Goal: Information Seeking & Learning: Learn about a topic

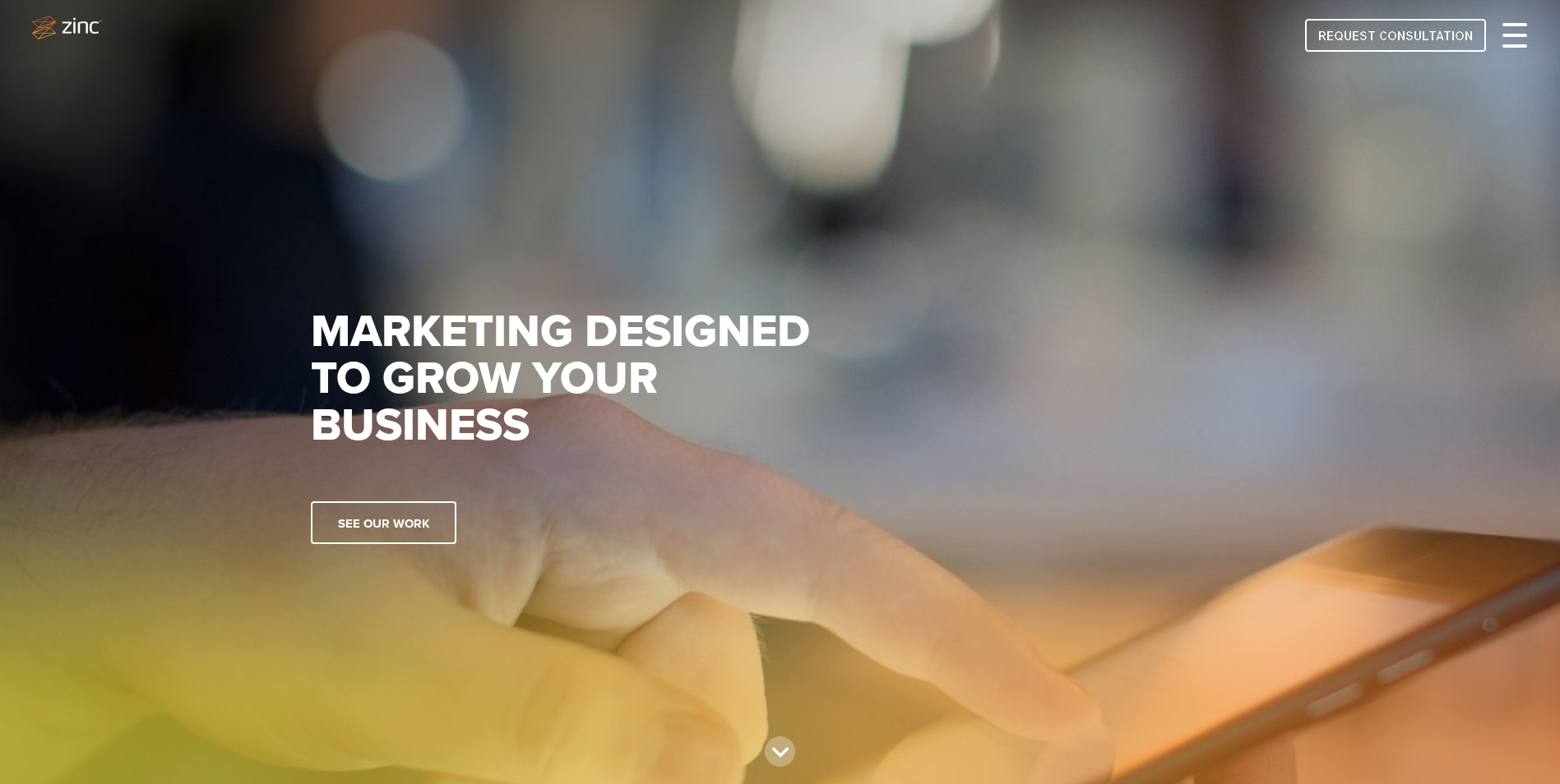
click at [1519, 33] on div at bounding box center [1515, 35] width 25 height 20
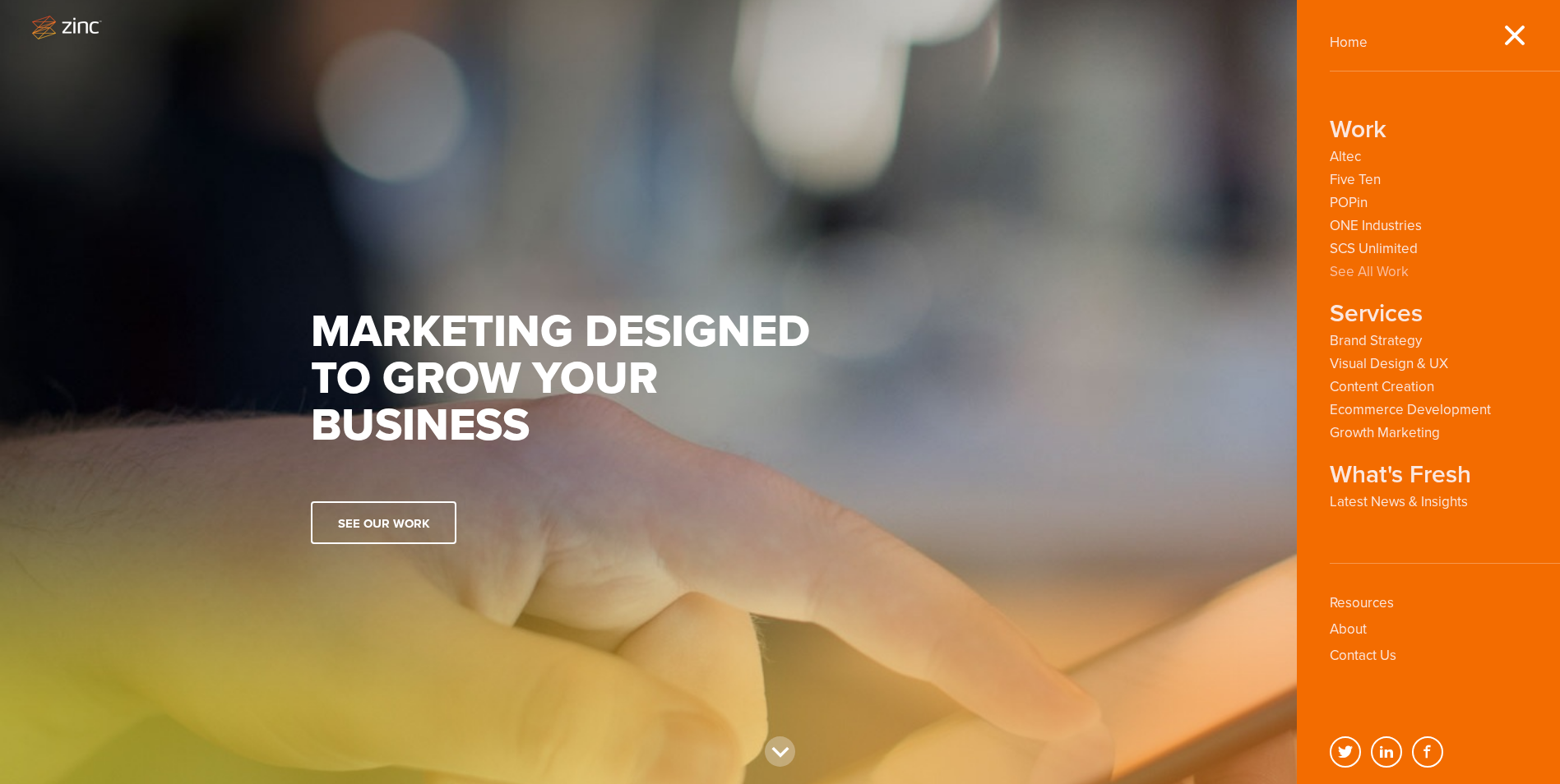
click at [1373, 269] on link "See All Work" at bounding box center [1369, 271] width 79 height 15
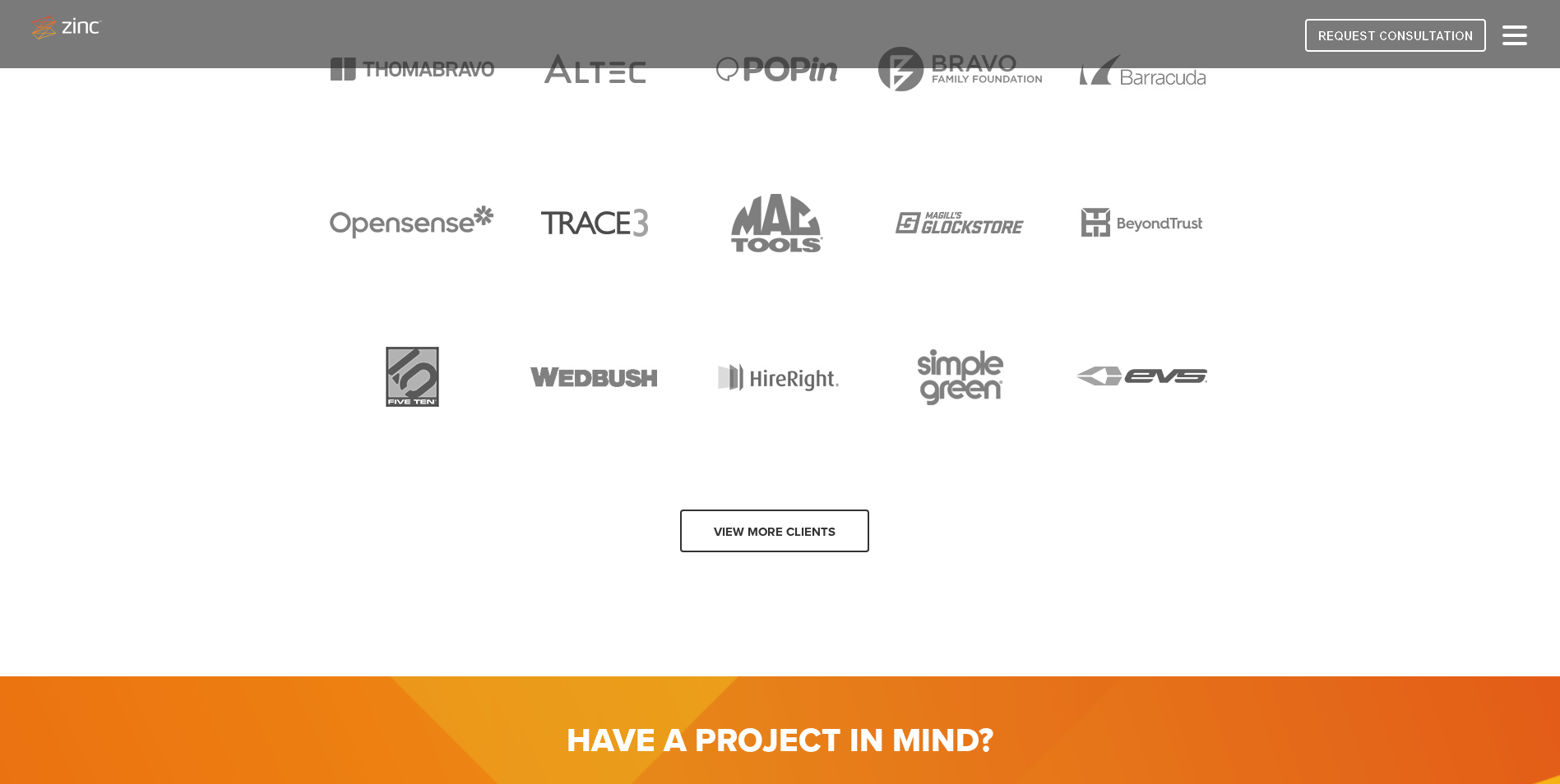
scroll to position [3289, 0]
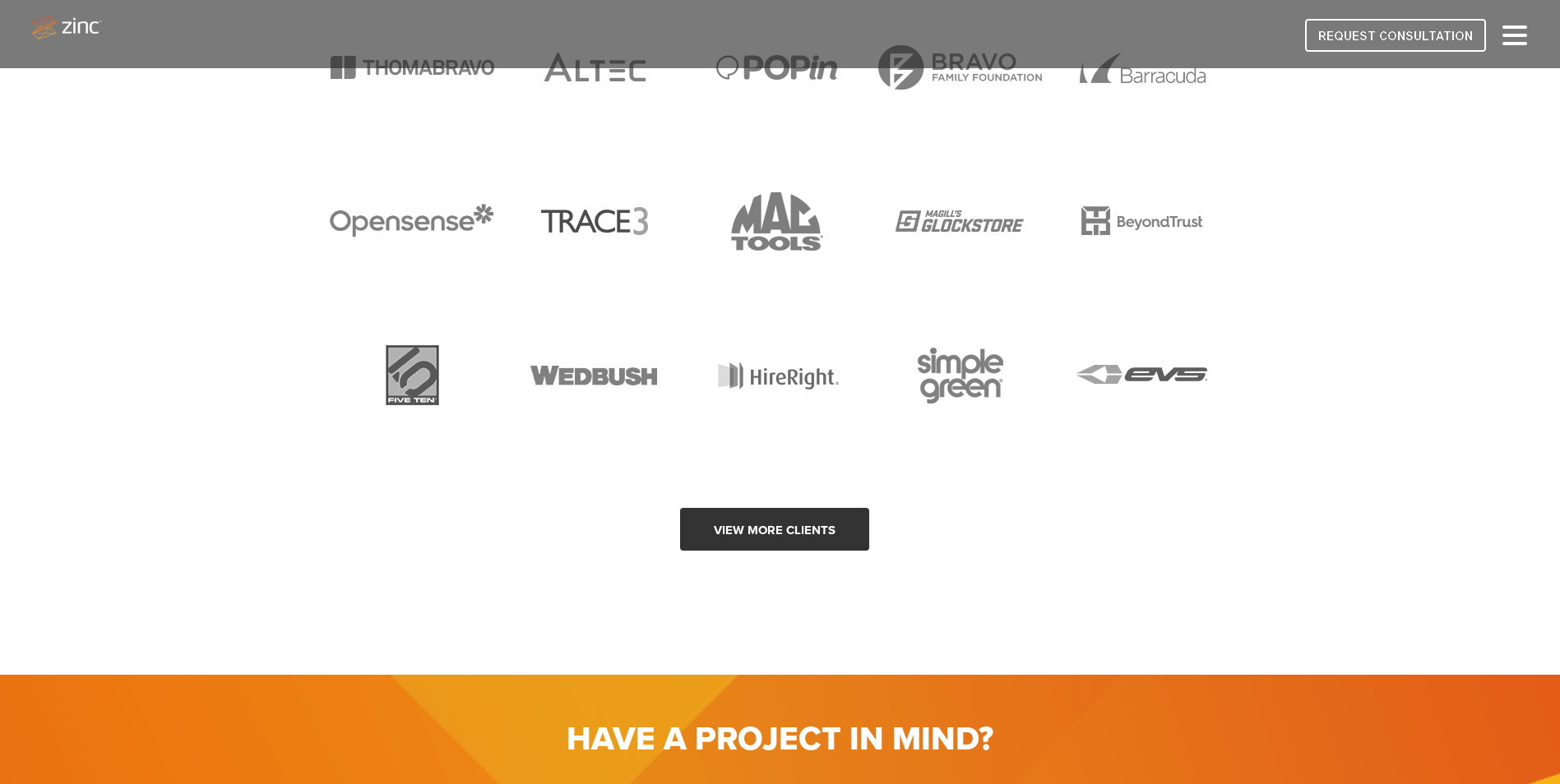
click at [757, 531] on link "View more clients" at bounding box center [774, 529] width 189 height 43
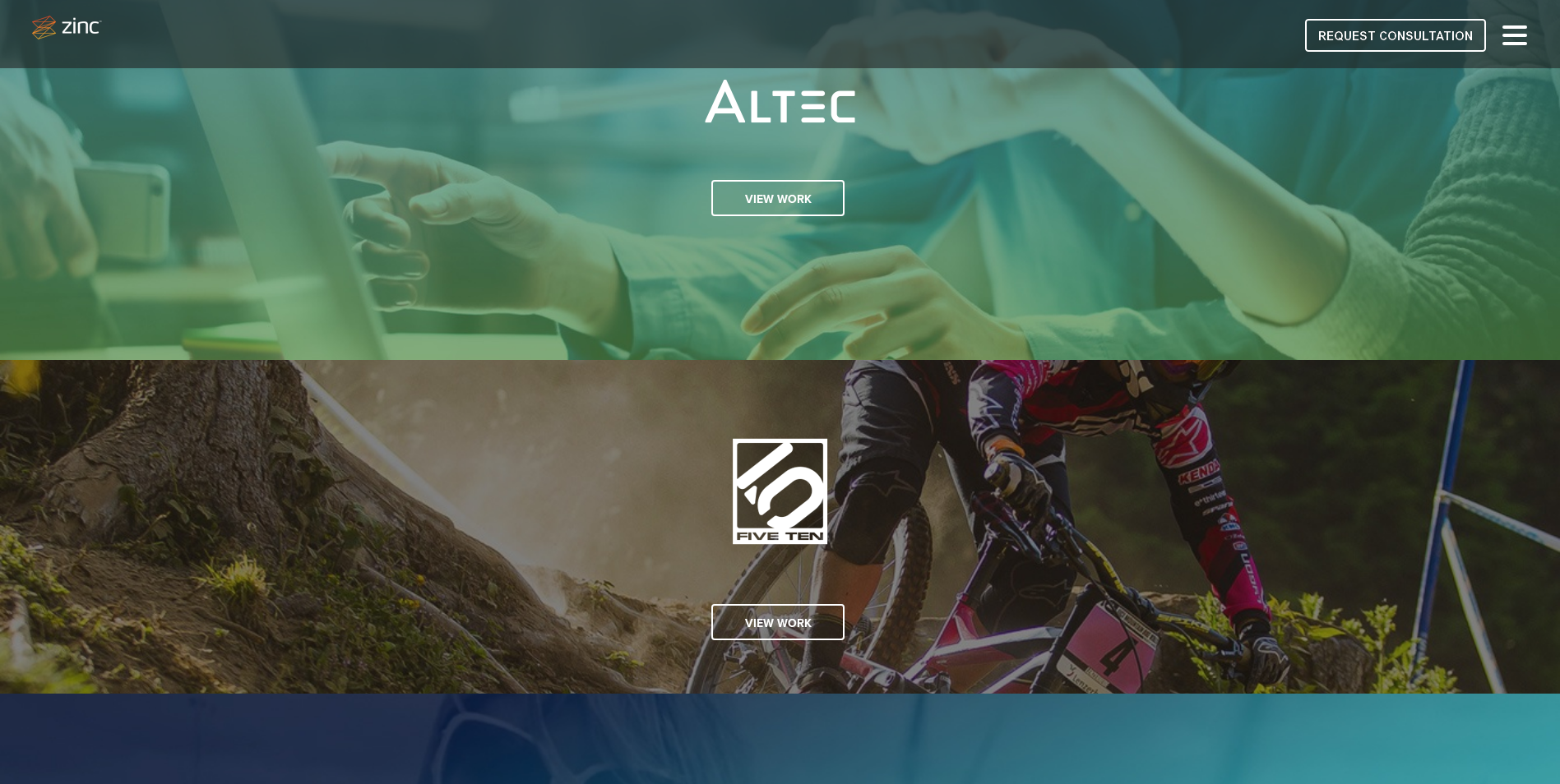
scroll to position [0, 0]
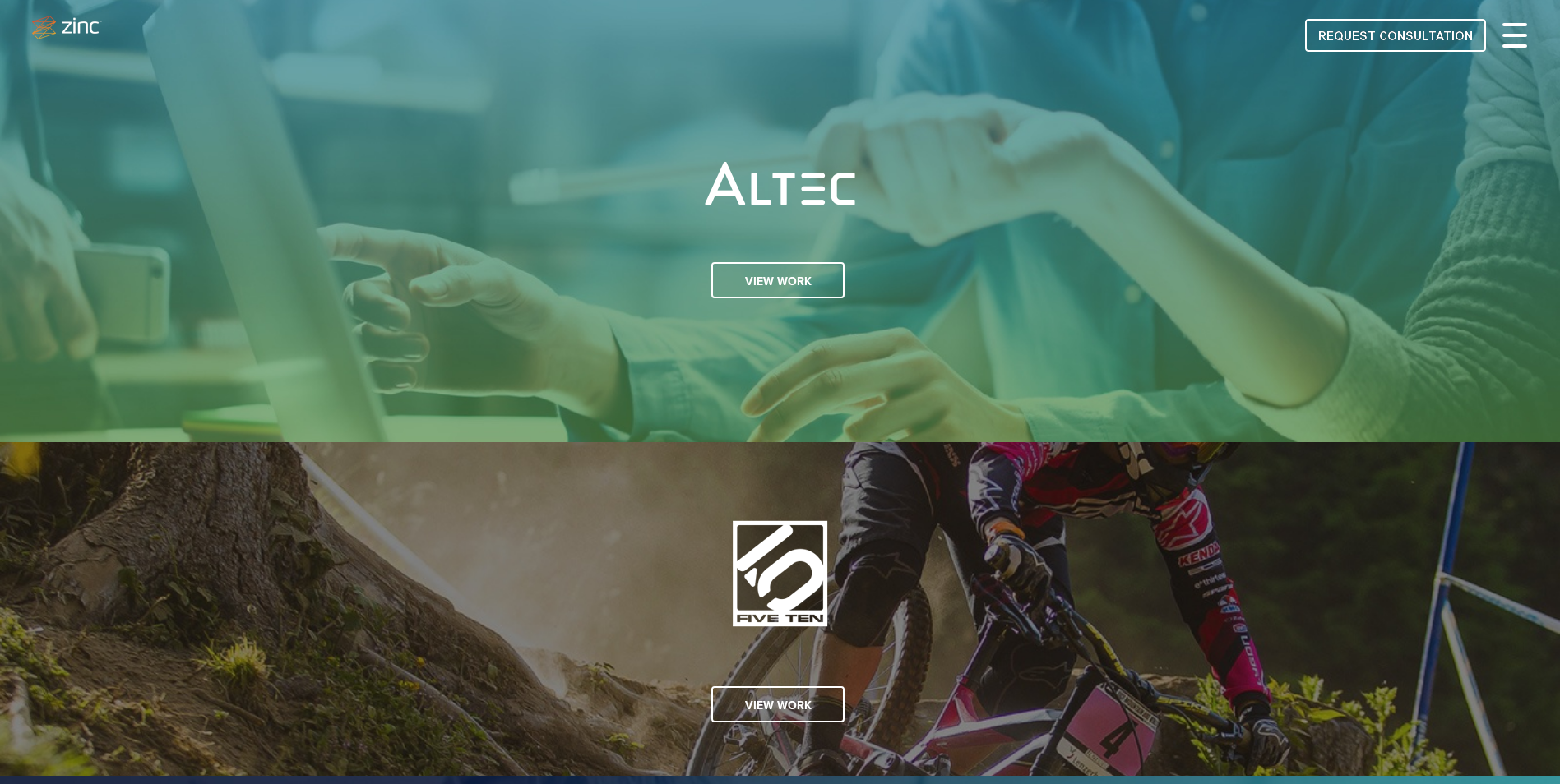
click at [1511, 39] on div at bounding box center [1515, 35] width 25 height 20
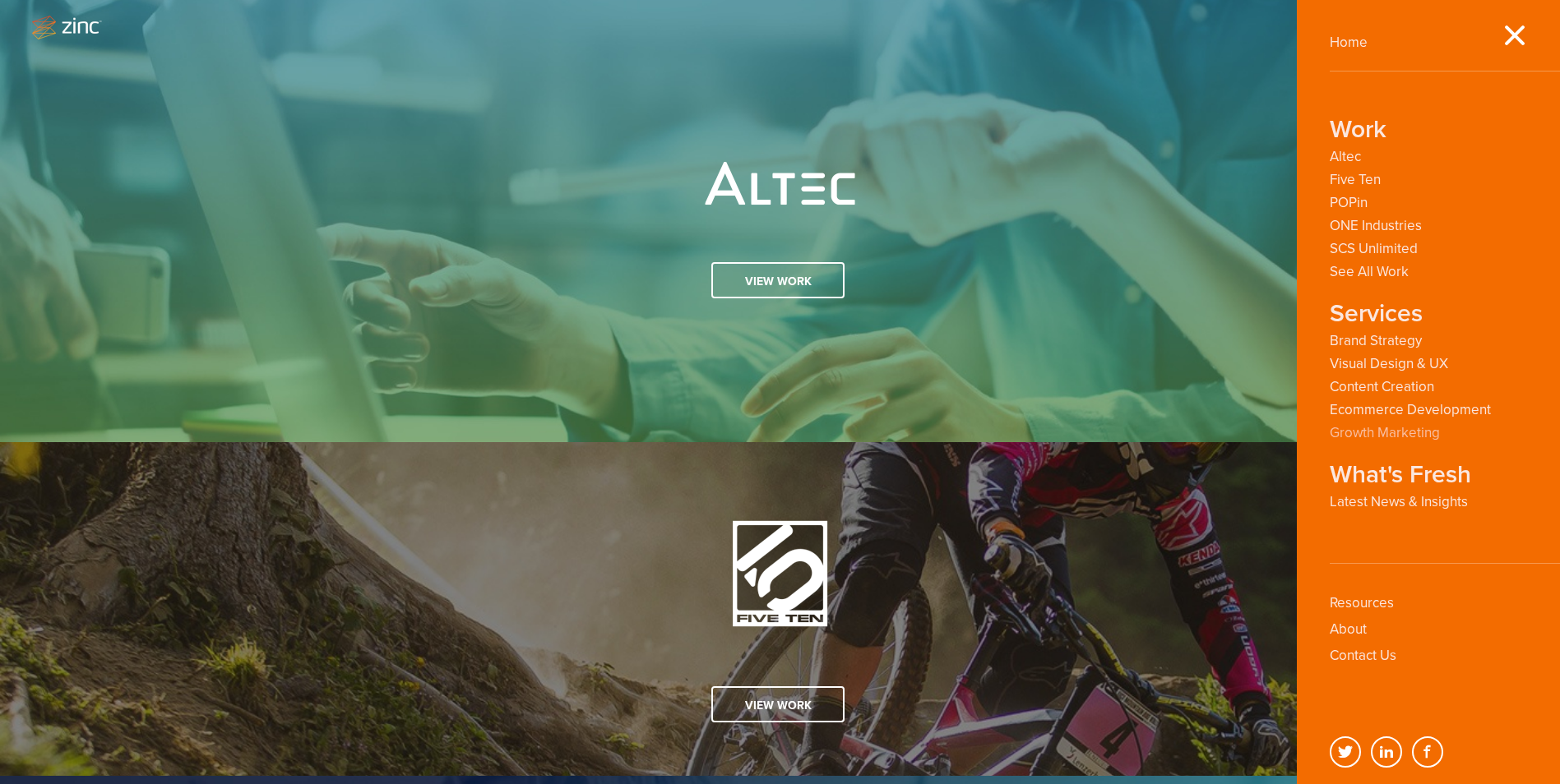
click at [1383, 428] on link "Growth Marketing" at bounding box center [1384, 432] width 110 height 15
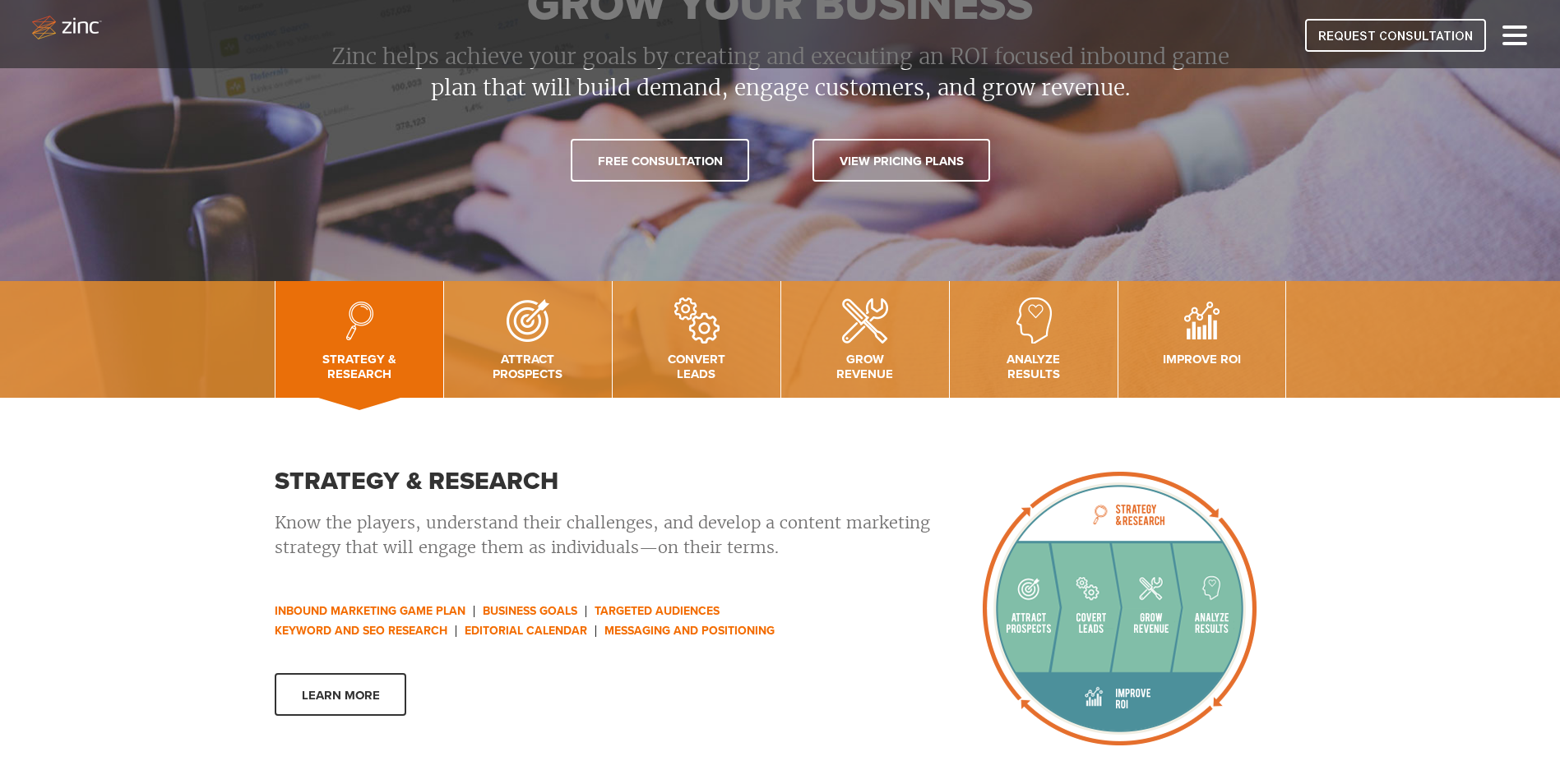
scroll to position [164, 0]
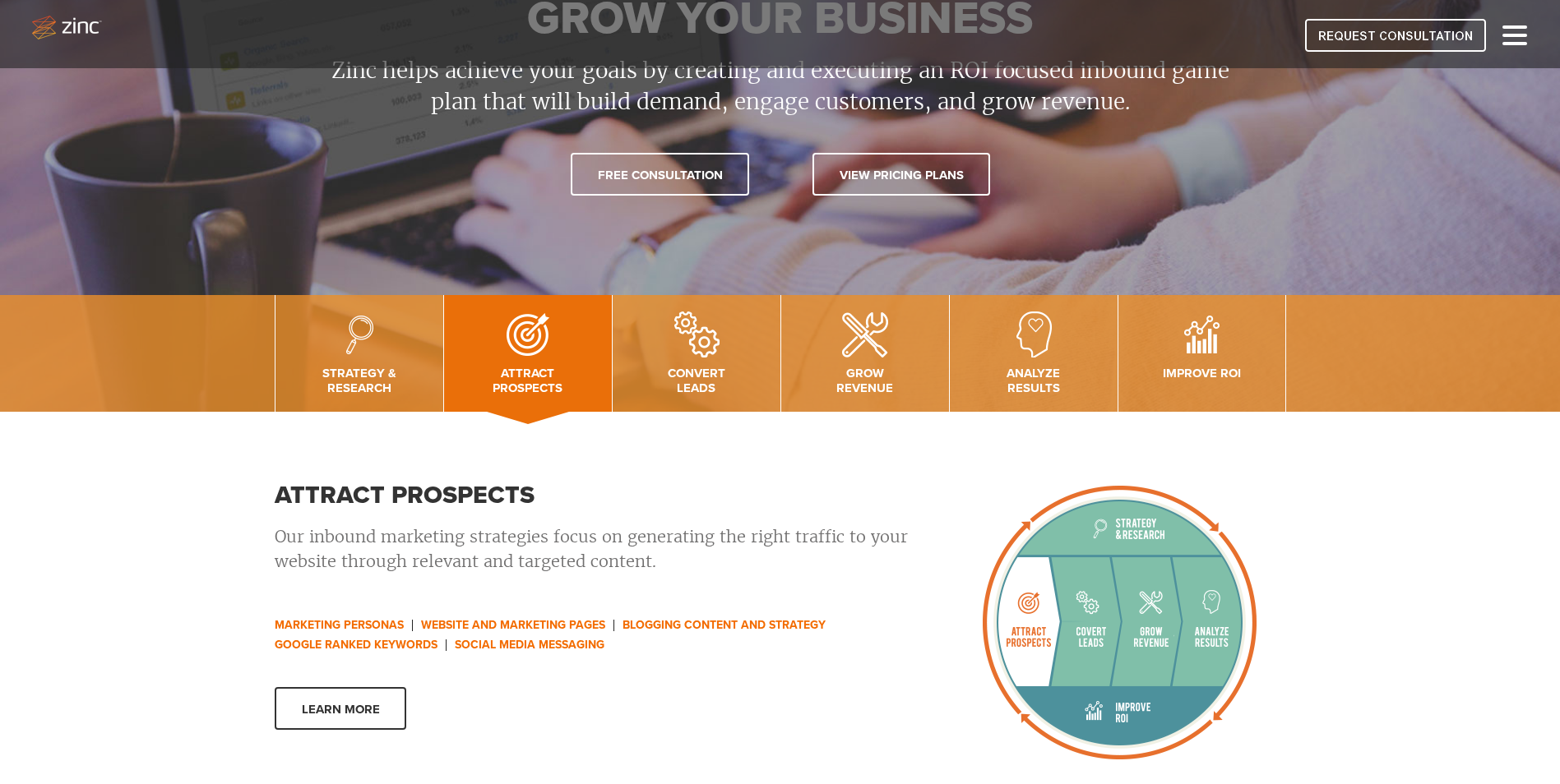
click at [518, 388] on span "Attract Prospects" at bounding box center [528, 377] width 85 height 38
